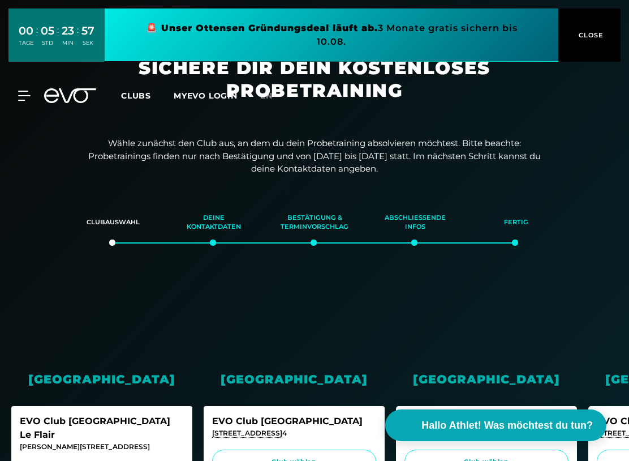
click at [488, 39] on link at bounding box center [332, 34] width 454 height 53
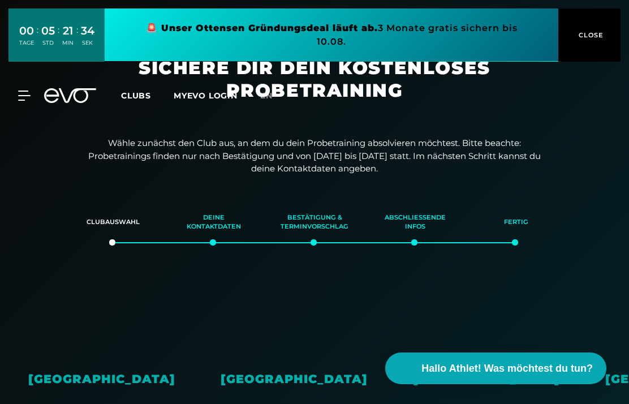
click at [595, 34] on span "CLOSE" at bounding box center [590, 35] width 28 height 10
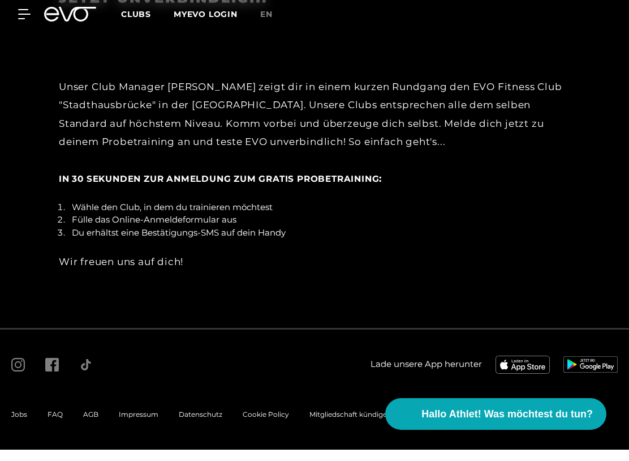
scroll to position [2051, 0]
click at [521, 418] on span "Hallo Athlet! Was möchtest du tun?" at bounding box center [507, 425] width 171 height 15
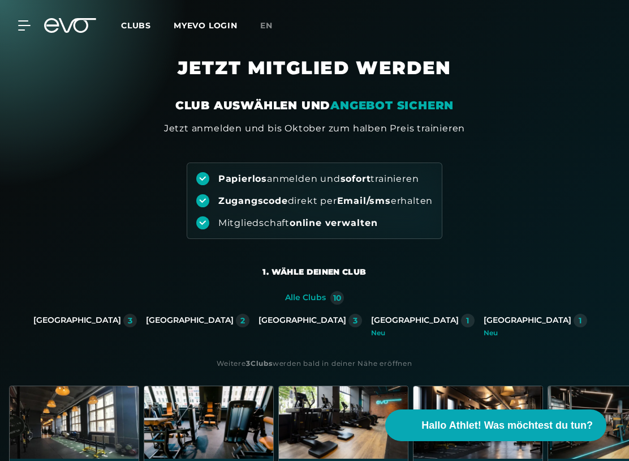
click at [28, 25] on icon at bounding box center [24, 25] width 12 height 9
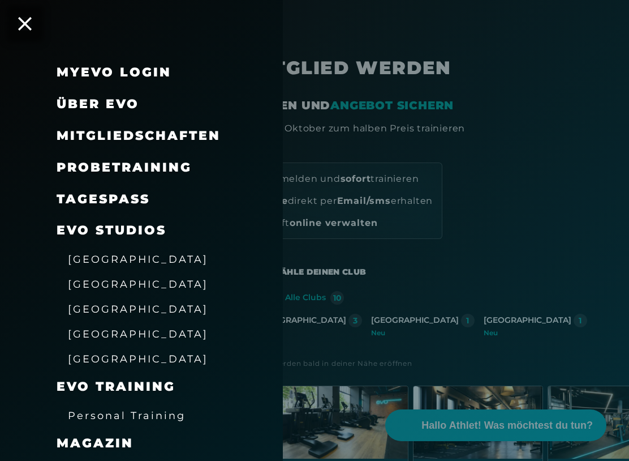
click at [69, 108] on span "Über EVO" at bounding box center [98, 103] width 83 height 15
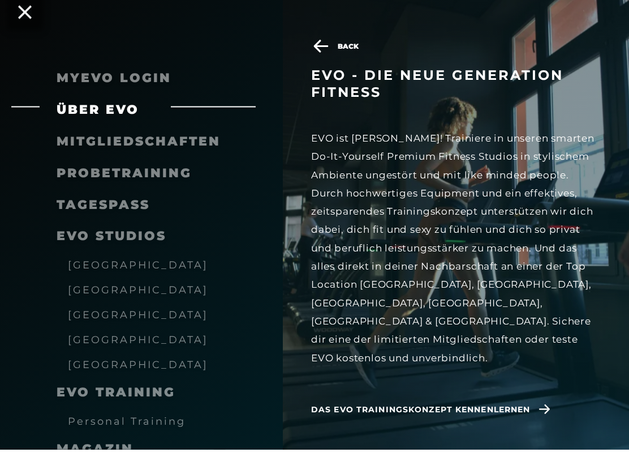
scroll to position [272, 0]
click at [546, 416] on icon at bounding box center [544, 421] width 11 height 10
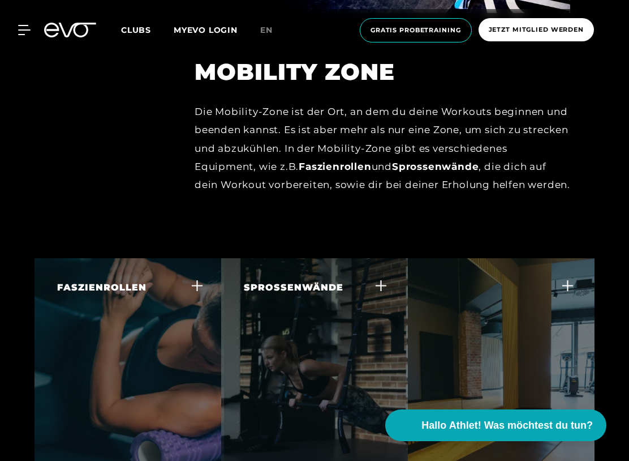
scroll to position [4308, 0]
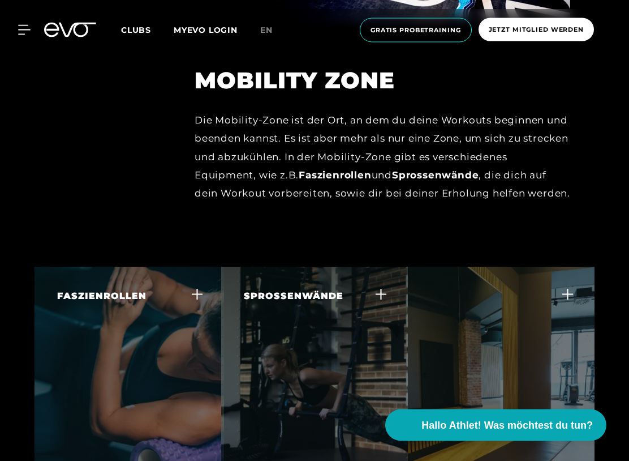
click at [29, 29] on icon at bounding box center [24, 30] width 12 height 10
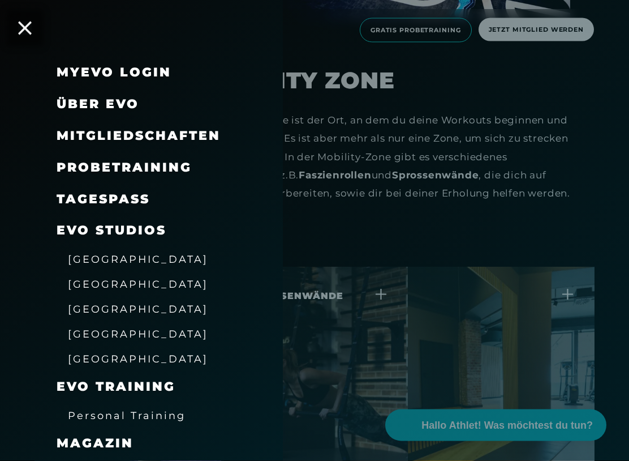
click at [72, 129] on span "Mitgliedschaften" at bounding box center [139, 135] width 164 height 15
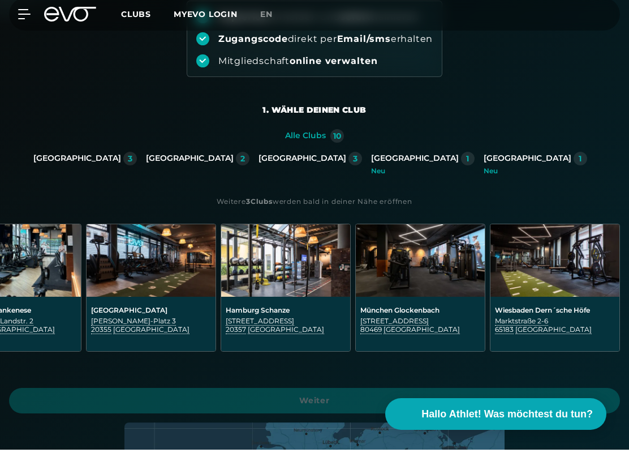
scroll to position [0, 731]
click at [554, 276] on img at bounding box center [555, 271] width 129 height 72
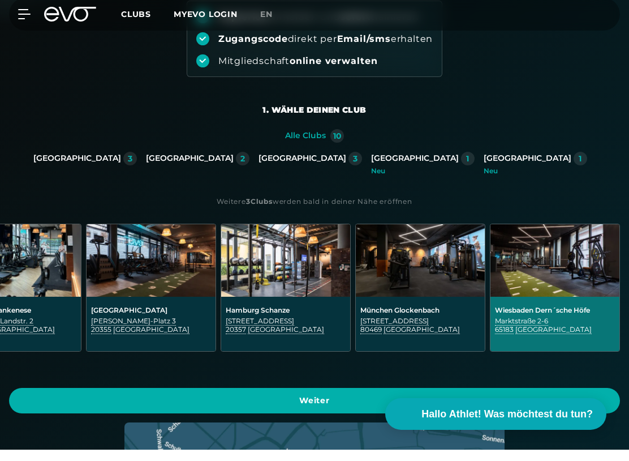
click at [83, 406] on span "Weiter" at bounding box center [315, 412] width 584 height 12
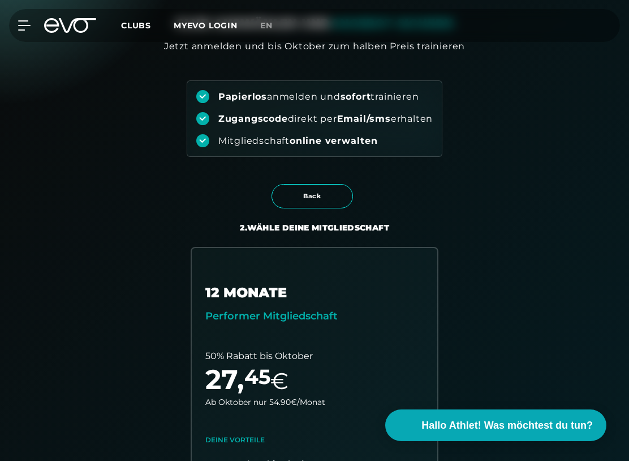
scroll to position [0, 0]
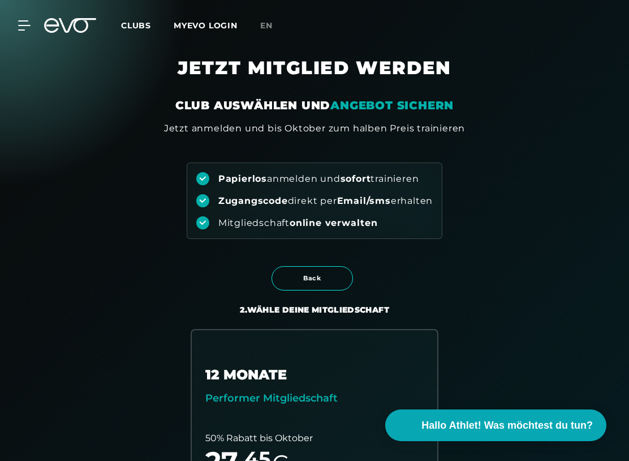
click at [28, 21] on icon at bounding box center [24, 25] width 12 height 9
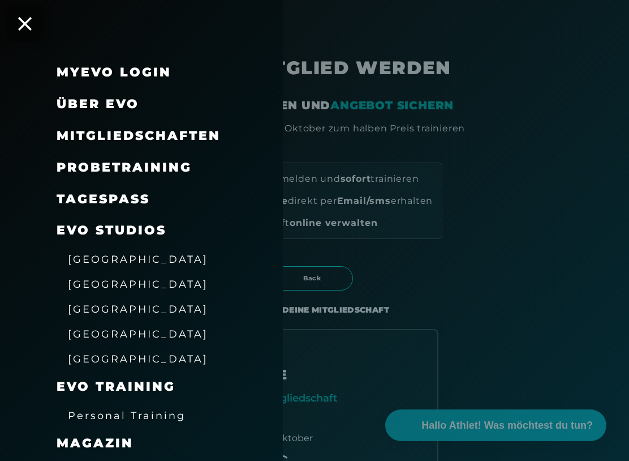
click at [71, 134] on span "Mitgliedschaften" at bounding box center [139, 135] width 164 height 15
click at [67, 131] on span "Mitgliedschaften" at bounding box center [139, 135] width 164 height 15
click at [111, 123] on div "Mitgliedschaften" at bounding box center [156, 136] width 198 height 32
click at [81, 161] on span "Probetraining" at bounding box center [124, 167] width 135 height 15
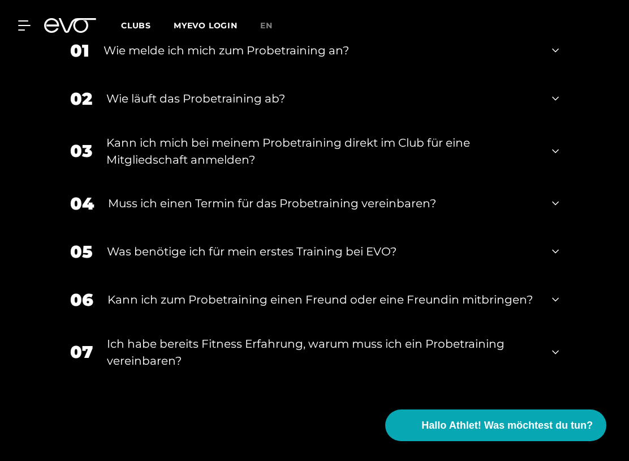
scroll to position [1482, 0]
click at [556, 156] on icon at bounding box center [555, 152] width 7 height 14
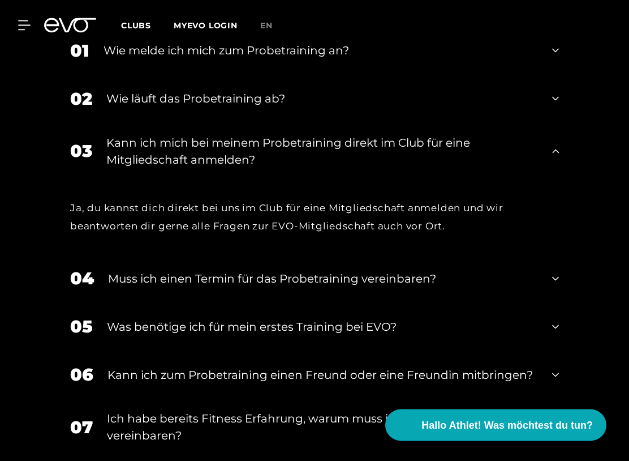
click at [563, 158] on div "03 Kann ich mich bei meinem Probetraining direkt im Club für eine Mitgliedschaf…" at bounding box center [315, 151] width 512 height 57
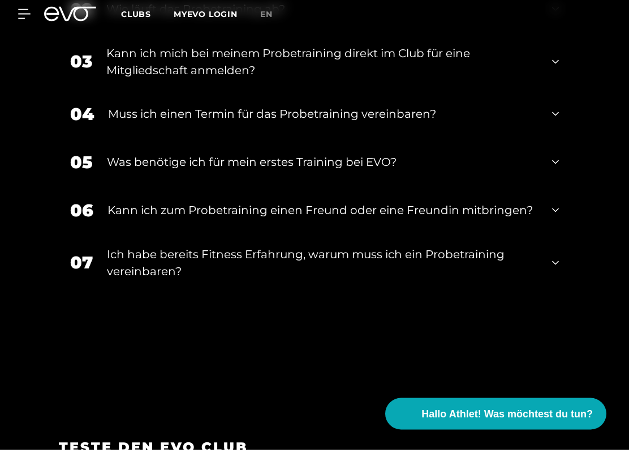
scroll to position [1561, 0]
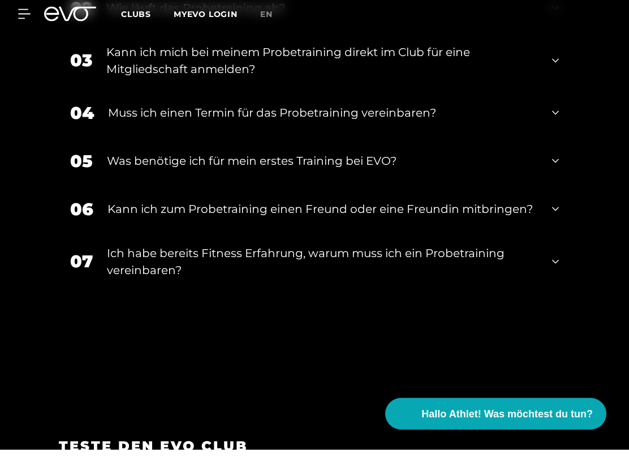
click at [562, 214] on div "06 Kann ich zum Probetraining einen Freund oder eine Freundin mitbringen?" at bounding box center [315, 221] width 512 height 48
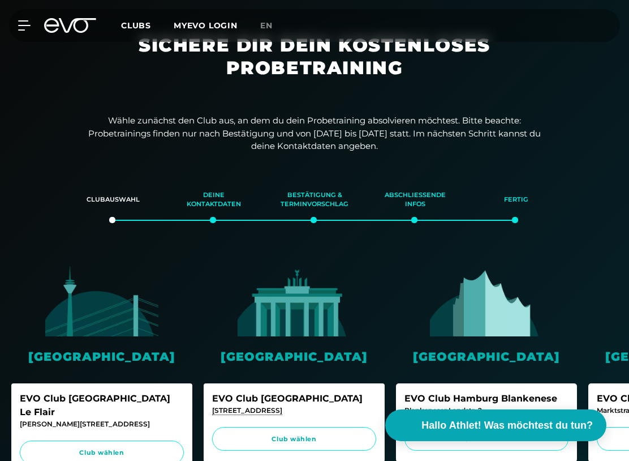
scroll to position [0, 0]
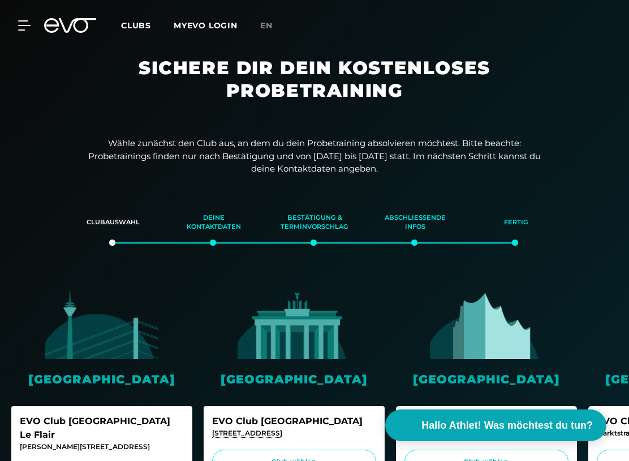
click at [30, 28] on icon at bounding box center [24, 25] width 12 height 10
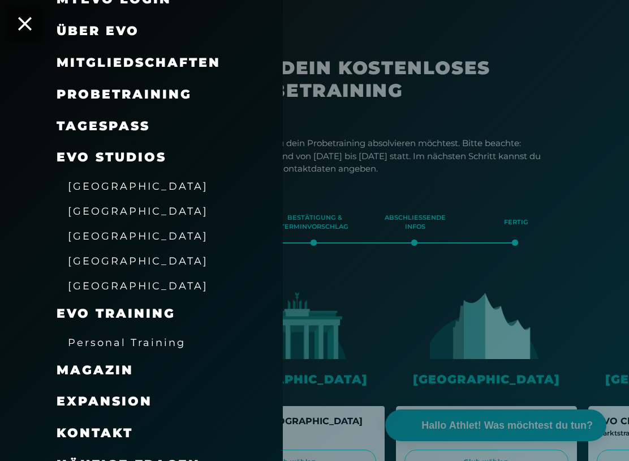
scroll to position [73, 0]
click at [68, 55] on span "Mitgliedschaften" at bounding box center [139, 62] width 164 height 15
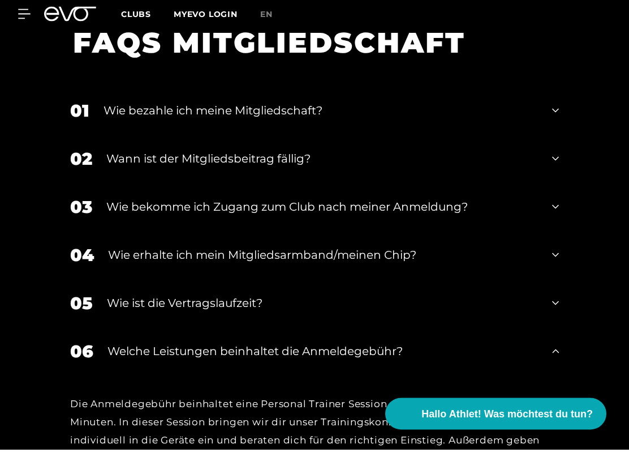
scroll to position [1698, 0]
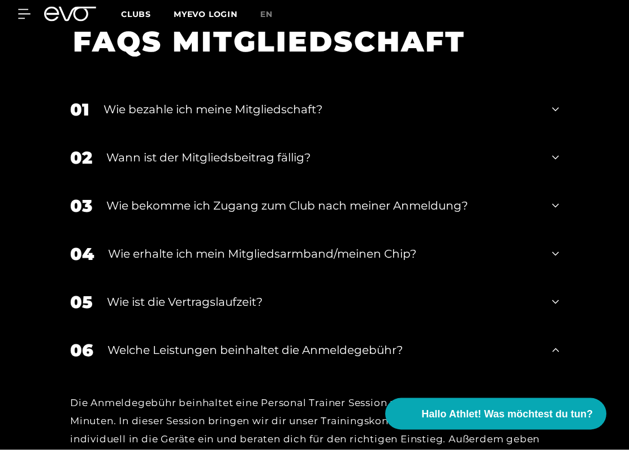
click at [557, 307] on icon at bounding box center [555, 314] width 7 height 14
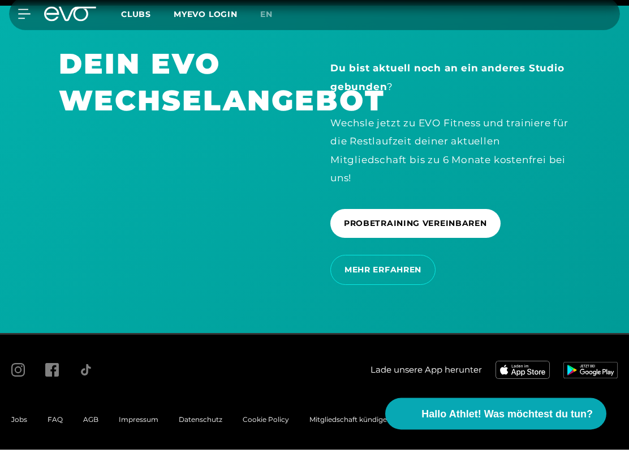
scroll to position [2484, 0]
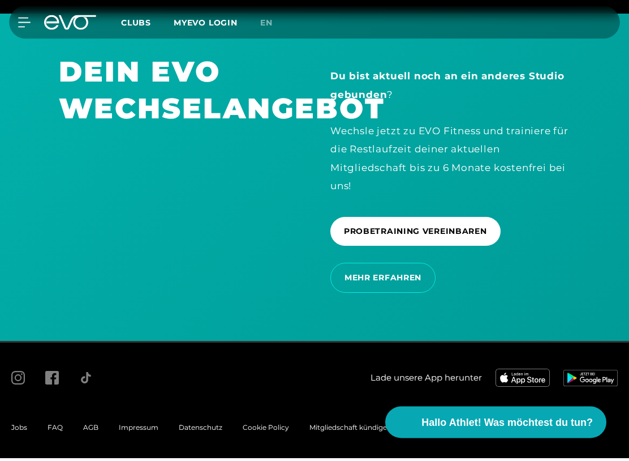
click at [397, 280] on span "MEHR ERFAHREN" at bounding box center [383, 281] width 77 height 12
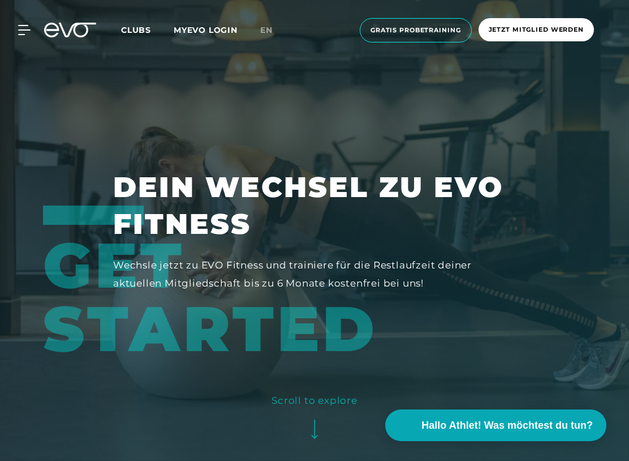
click at [134, 31] on span "Clubs" at bounding box center [136, 30] width 30 height 10
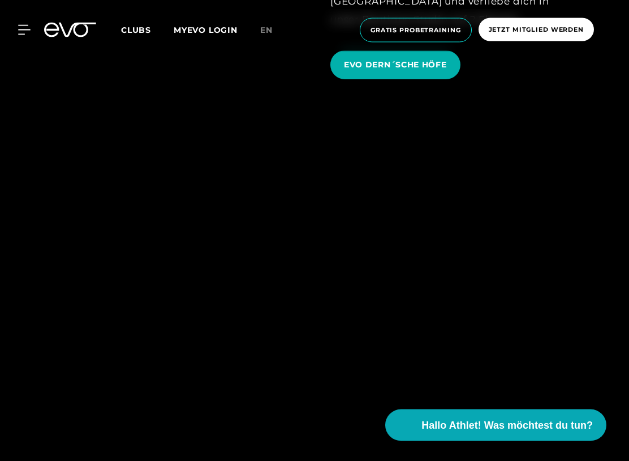
scroll to position [2814, 0]
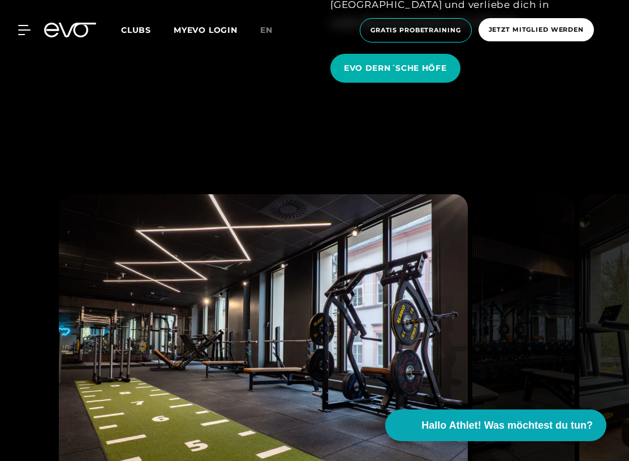
click at [433, 74] on span "EVO DERN´SCHE HÖFE" at bounding box center [395, 68] width 103 height 12
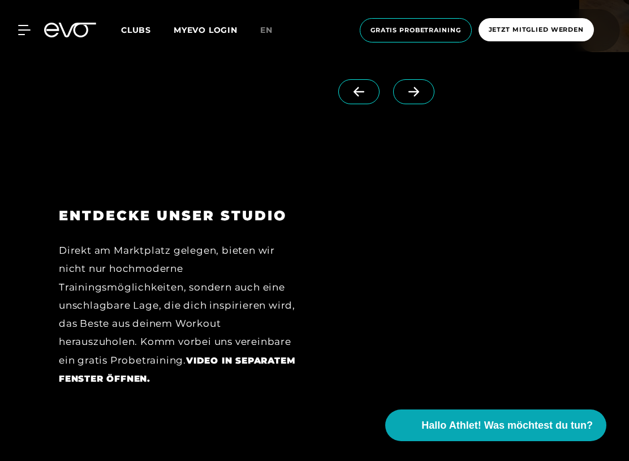
scroll to position [1565, 0]
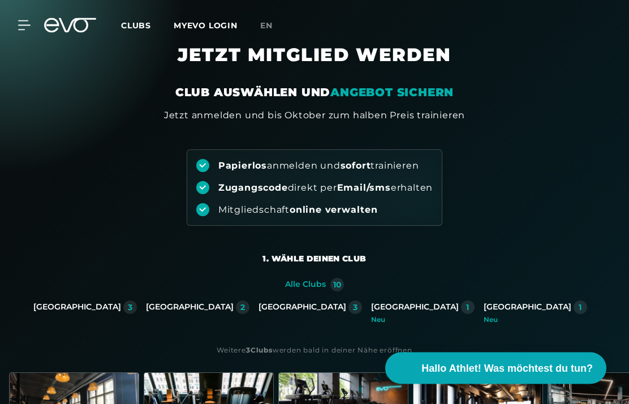
scroll to position [16, 0]
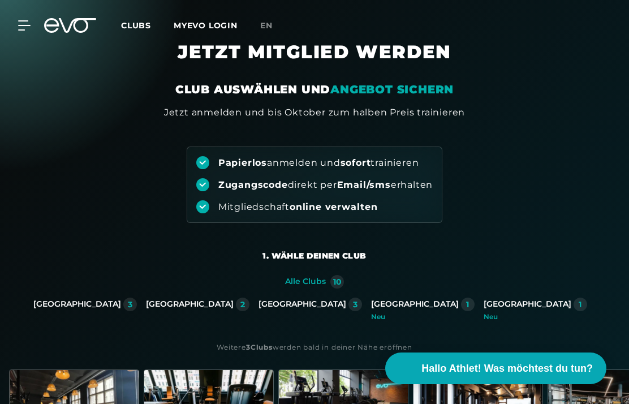
click at [484, 304] on div "[GEOGRAPHIC_DATA]" at bounding box center [528, 304] width 88 height 10
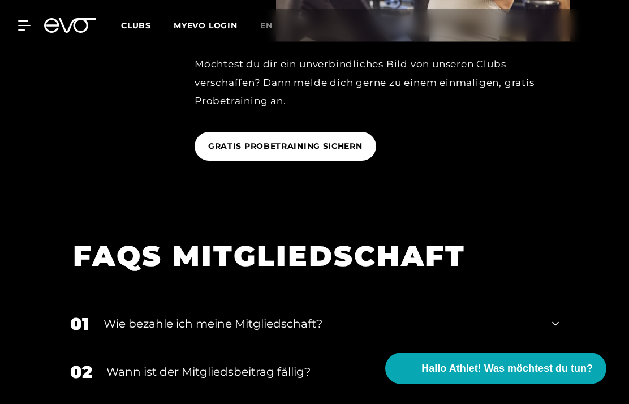
scroll to position [1430, 0]
click at [333, 153] on span "GRATIS PROBETRAINING SICHERN" at bounding box center [285, 147] width 154 height 12
